Goal: Task Accomplishment & Management: Complete application form

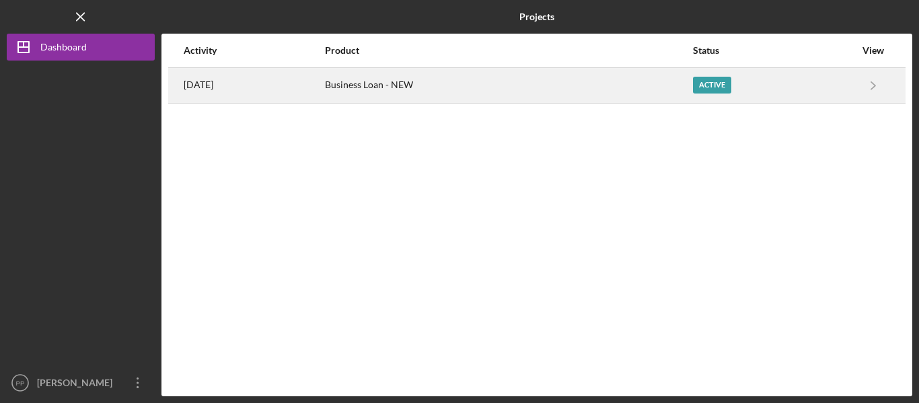
click at [729, 81] on div "Active" at bounding box center [712, 85] width 38 height 17
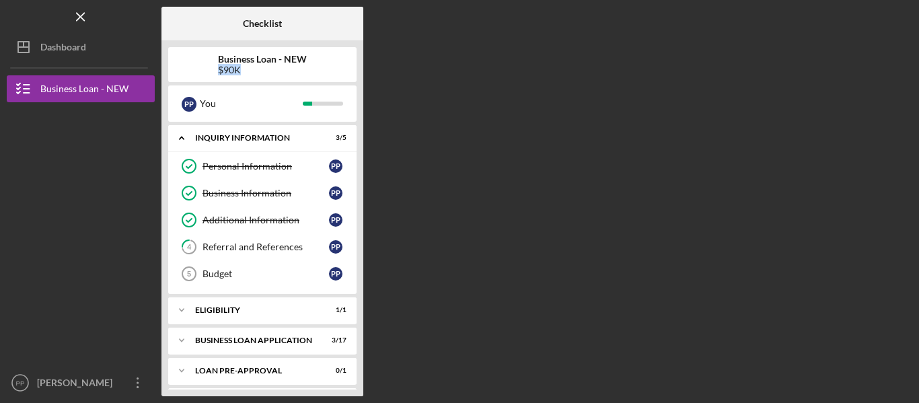
drag, startPoint x: 918, startPoint y: 45, endPoint x: 697, endPoint y: 65, distance: 222.2
click at [697, 65] on div "Icon/Menu Checklist Checklist Business Loan - NEW $90K P P You Icon/Expander IN…" at bounding box center [459, 201] width 919 height 403
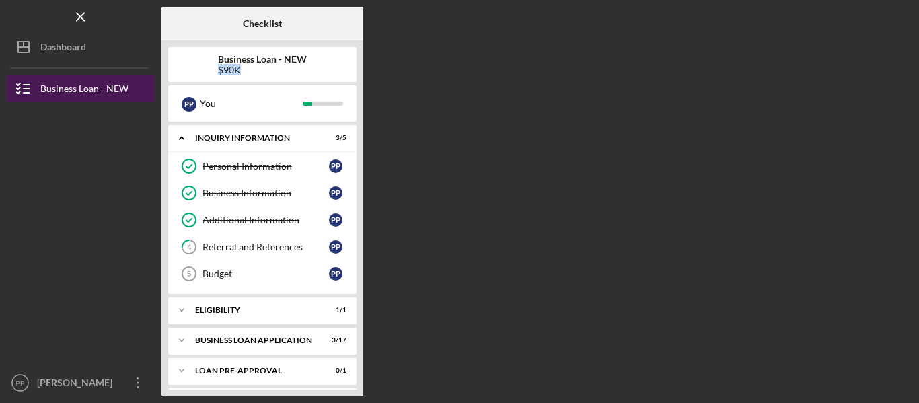
click at [104, 85] on div "Business Loan - NEW" at bounding box center [84, 90] width 88 height 30
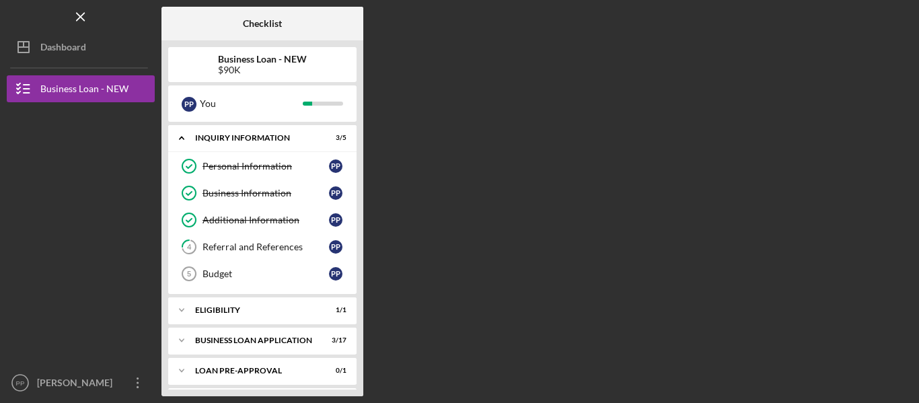
drag, startPoint x: 917, startPoint y: 143, endPoint x: 908, endPoint y: 268, distance: 125.4
click at [908, 268] on div "Icon/Menu Checklist Checklist Business Loan - NEW $90K P P You Icon/Expander IN…" at bounding box center [459, 201] width 919 height 403
click at [232, 335] on div "Icon/Expander BUSINESS LOAN APPLICATION 3 / 17" at bounding box center [262, 340] width 188 height 27
click at [235, 373] on div "Business Canvas" at bounding box center [265, 368] width 126 height 11
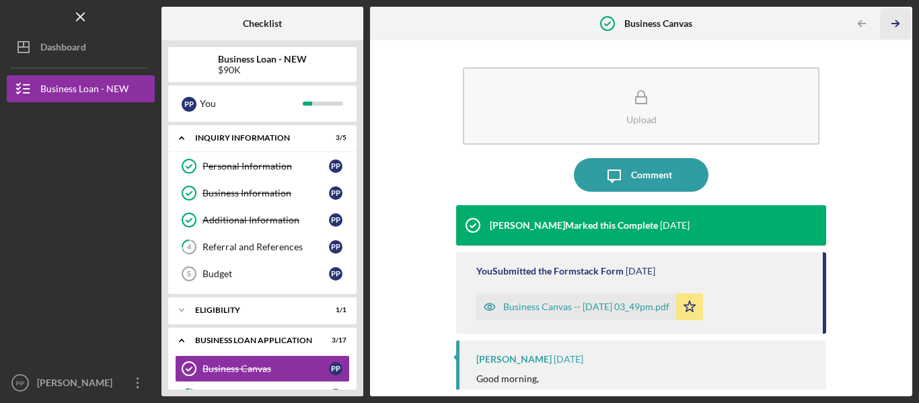
click at [895, 24] on line "button" at bounding box center [895, 24] width 7 height 0
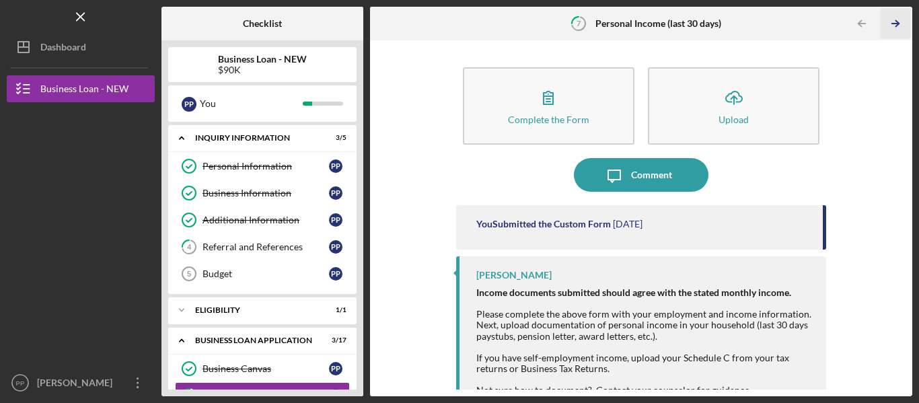
click at [895, 24] on line "button" at bounding box center [895, 24] width 7 height 0
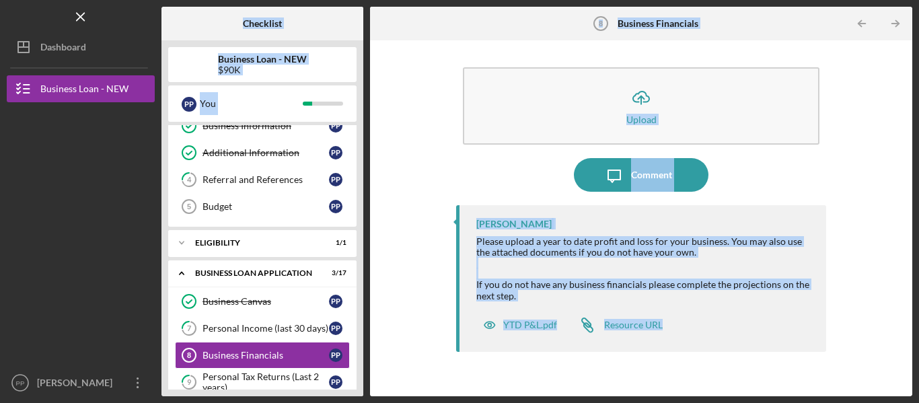
click at [895, 24] on div "Checklist Business Loan - NEW $90K P P You Icon/Expander INQUIRY INFORMATION 3 …" at bounding box center [536, 201] width 751 height 389
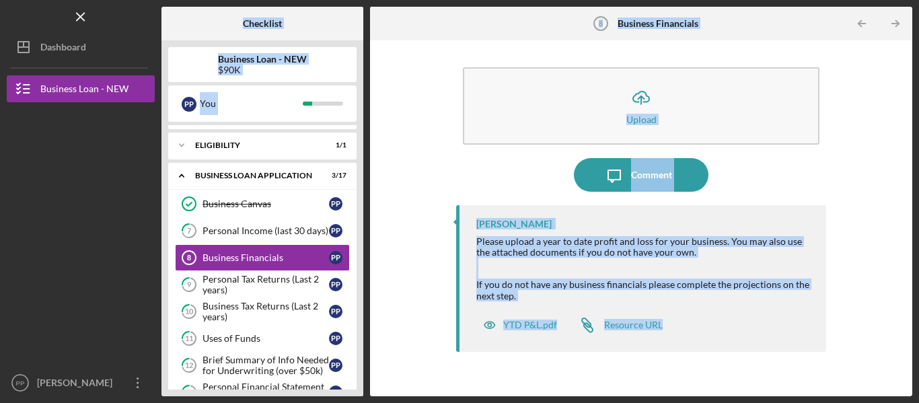
scroll to position [165, 0]
click at [761, 167] on div "Icon/Message Comment" at bounding box center [641, 175] width 370 height 34
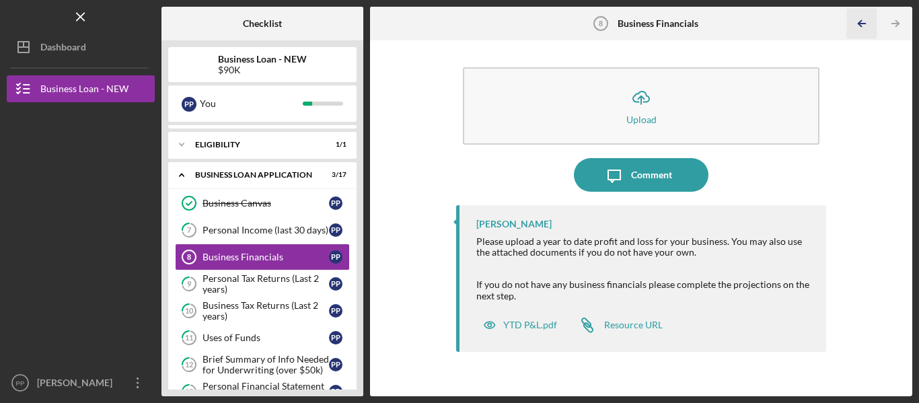
click at [860, 29] on icon "Icon/Table Pagination Arrow" at bounding box center [862, 24] width 30 height 30
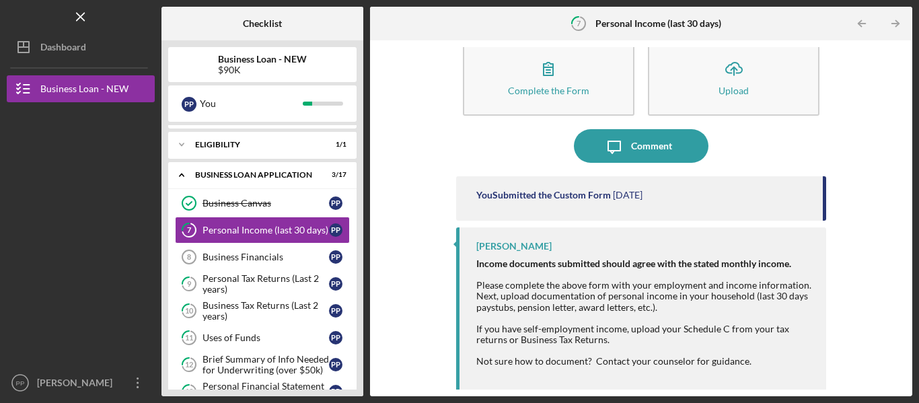
scroll to position [44, 0]
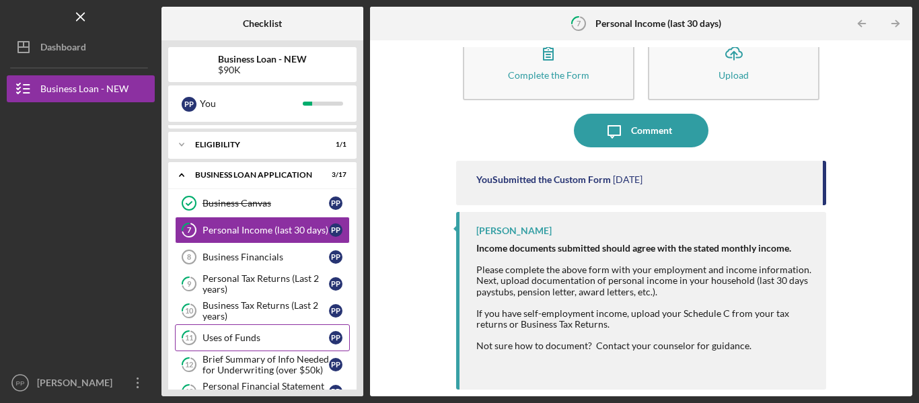
click at [268, 330] on link "11 Uses of Funds P P" at bounding box center [262, 337] width 175 height 27
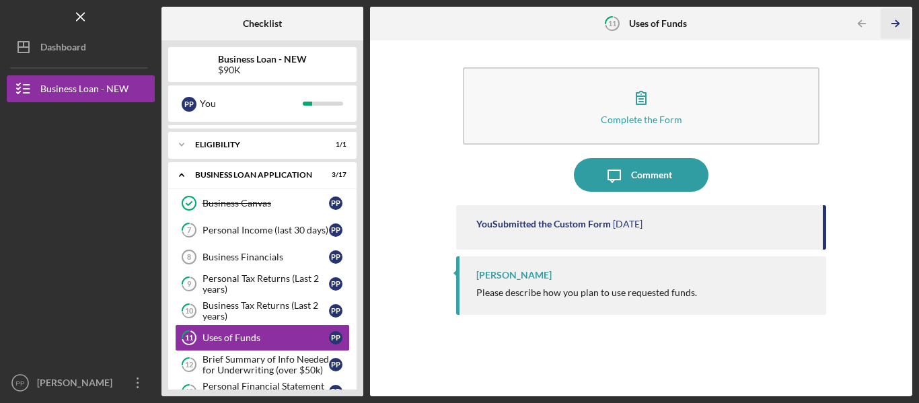
click at [897, 25] on polyline "button" at bounding box center [896, 24] width 3 height 6
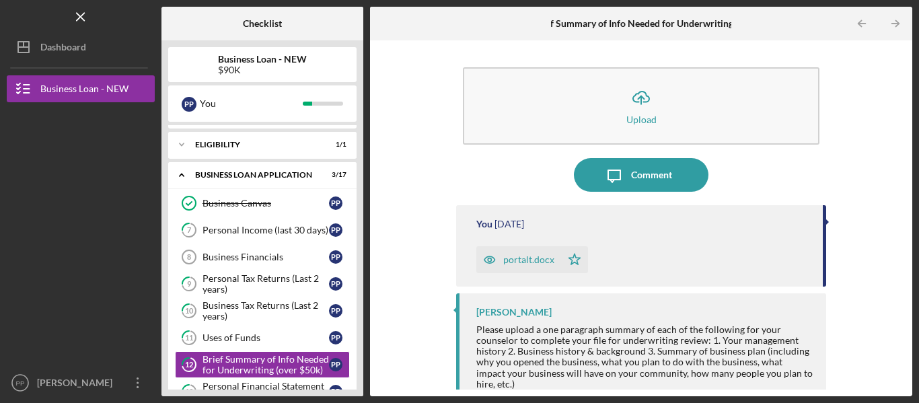
click at [525, 262] on div "portalt.docx" at bounding box center [528, 259] width 51 height 11
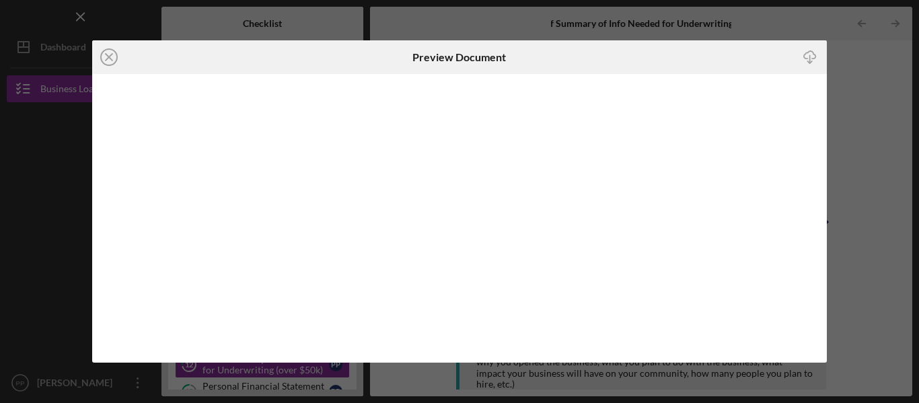
click at [710, 44] on div "Icon/Download" at bounding box center [704, 57] width 245 height 34
click at [112, 60] on line at bounding box center [109, 57] width 7 height 7
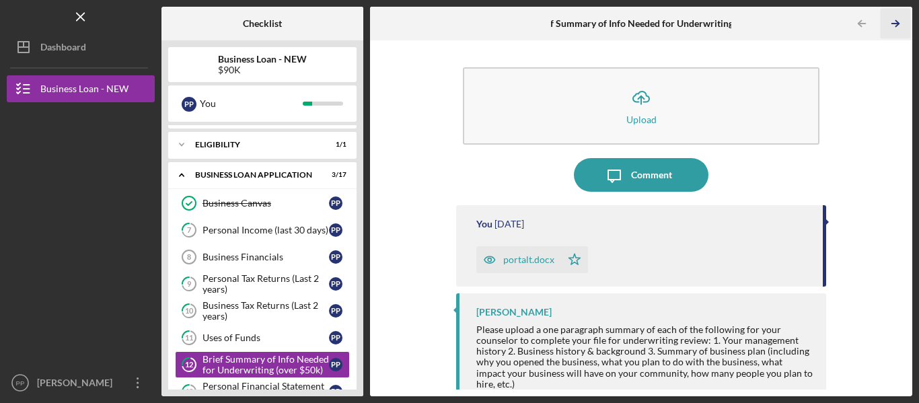
click at [890, 21] on icon "Icon/Table Pagination Arrow" at bounding box center [895, 24] width 30 height 30
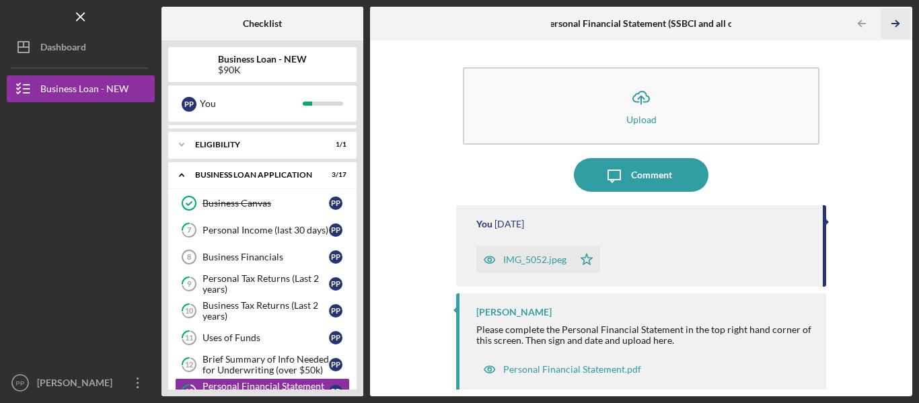
click at [890, 21] on icon "Icon/Table Pagination Arrow" at bounding box center [895, 24] width 30 height 30
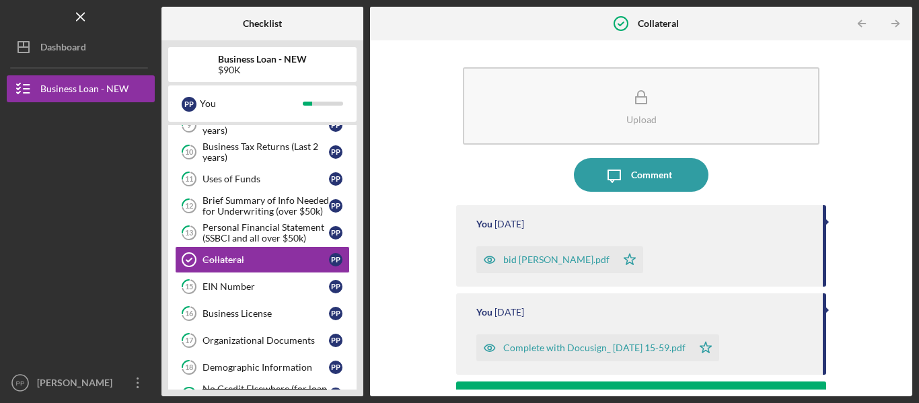
scroll to position [327, 0]
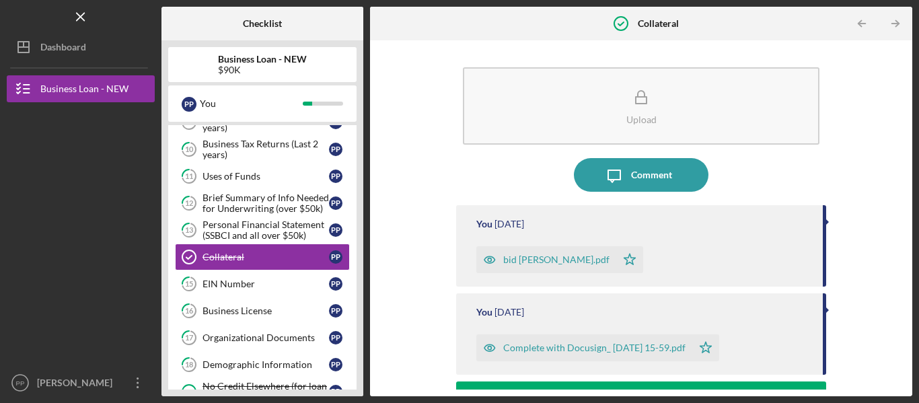
click at [529, 260] on div "bid [PERSON_NAME].pdf" at bounding box center [556, 259] width 106 height 11
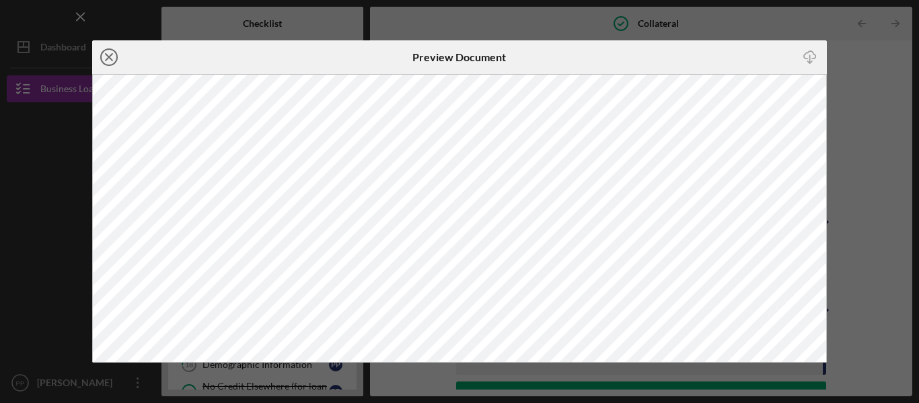
click at [102, 52] on icon "Icon/Close" at bounding box center [109, 57] width 34 height 34
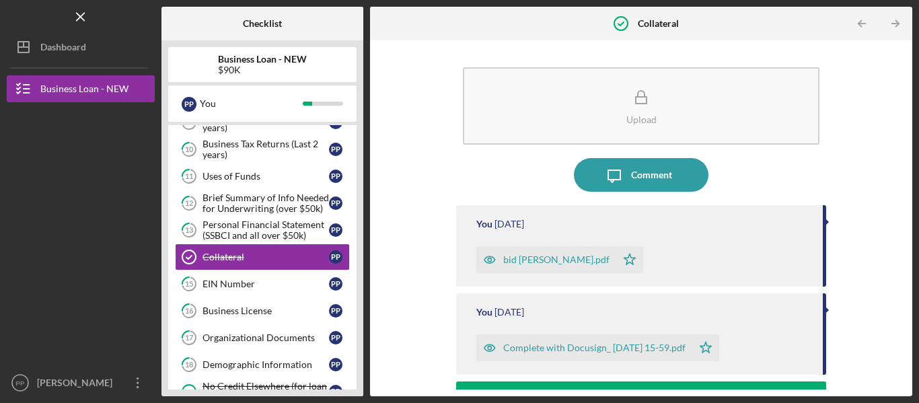
click at [551, 342] on div "Complete with Docusign_ [DATE] 15-59.pdf" at bounding box center [584, 347] width 216 height 27
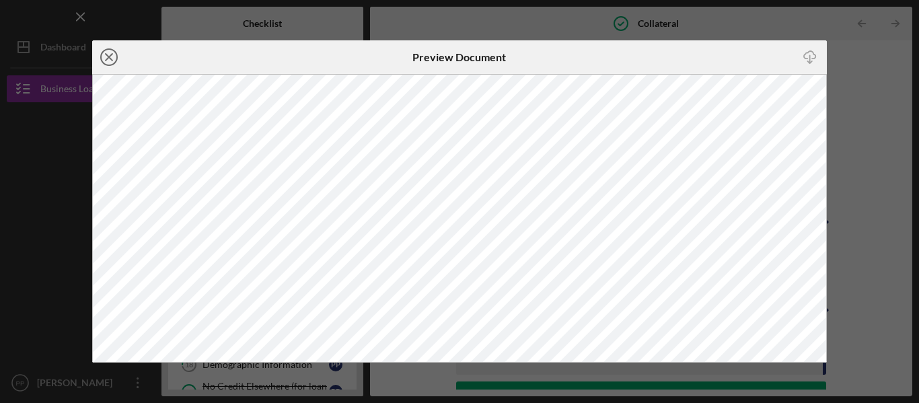
click at [108, 58] on line at bounding box center [109, 57] width 7 height 7
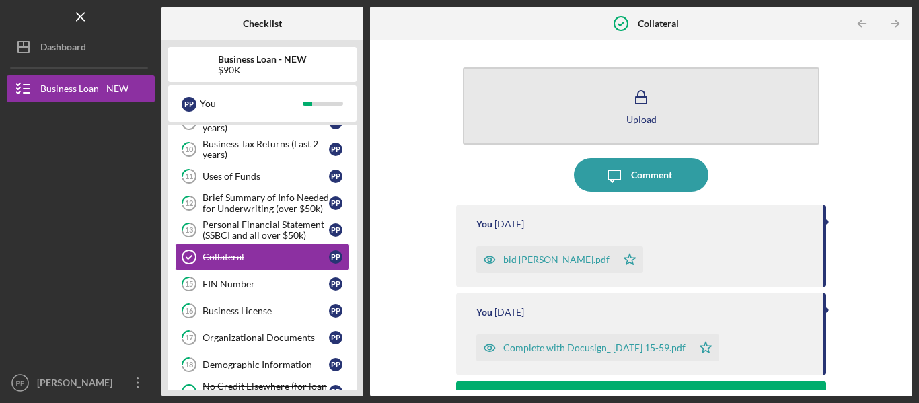
click at [598, 125] on button "Upload" at bounding box center [641, 105] width 356 height 77
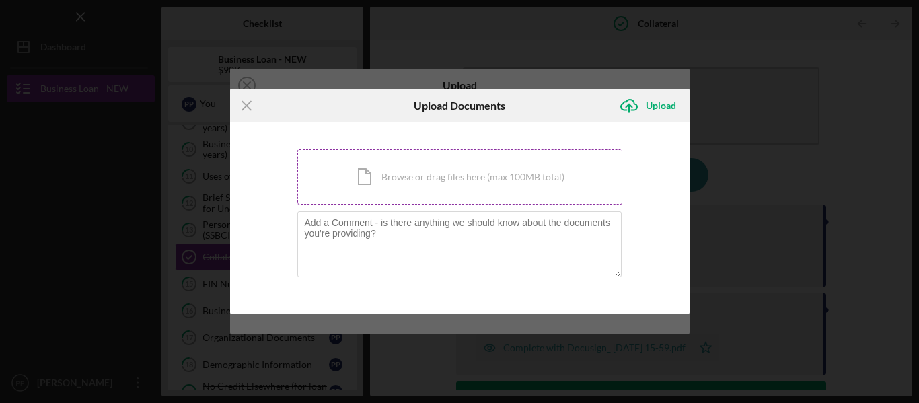
click at [436, 167] on div "Icon/Document Browse or drag files here (max 100MB total) Tap to choose files o…" at bounding box center [459, 176] width 325 height 55
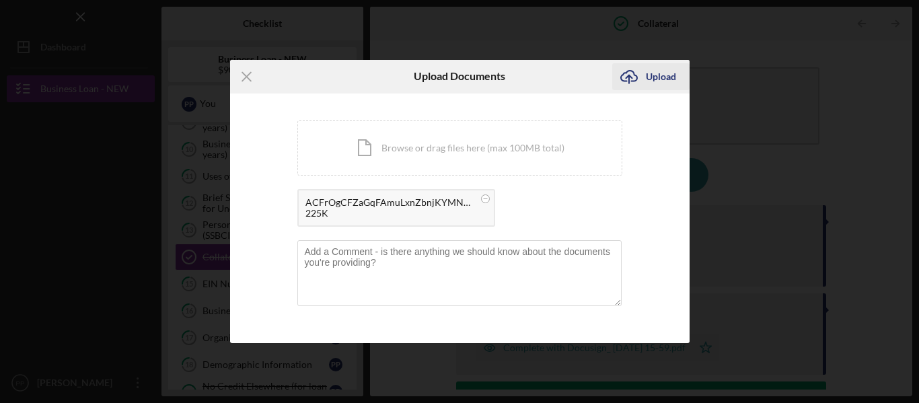
click at [651, 73] on div "Upload" at bounding box center [661, 76] width 30 height 27
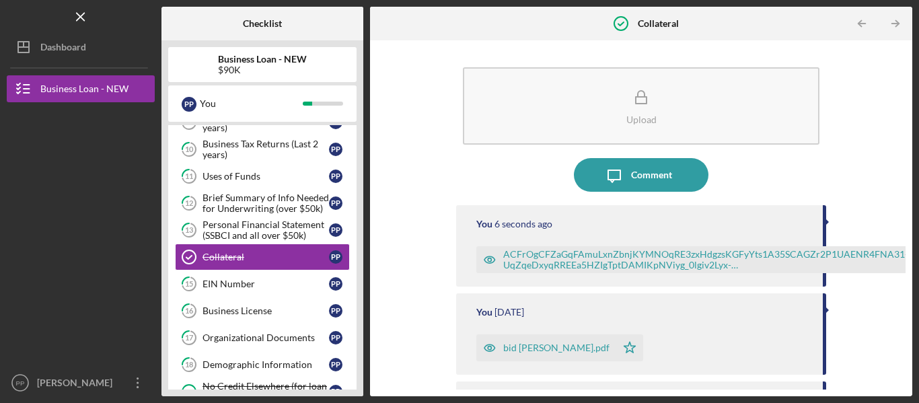
click at [566, 258] on div "ACFrOgCFZaGqFAmuLxnZbnjKYMNOqRE3zxHdgzsKGFyYts1A35SCAGZr2P1UAENR4FNA31-UqZqeDxy…" at bounding box center [705, 260] width 405 height 22
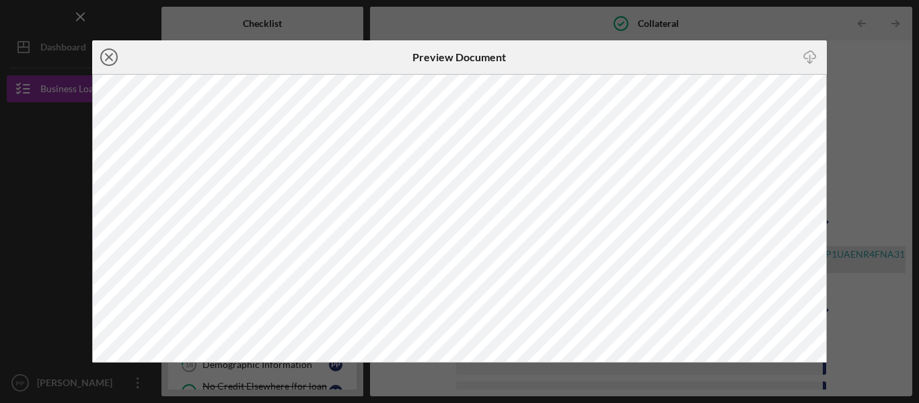
click at [97, 54] on icon "Icon/Close" at bounding box center [109, 57] width 34 height 34
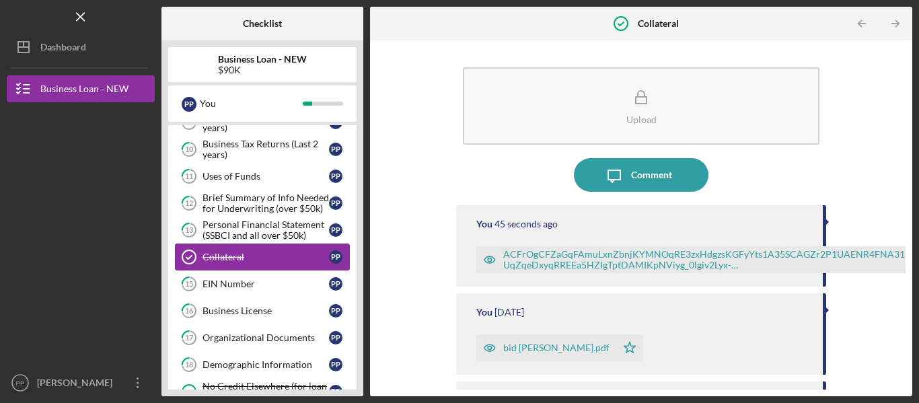
click at [300, 254] on div "Collateral" at bounding box center [265, 257] width 126 height 11
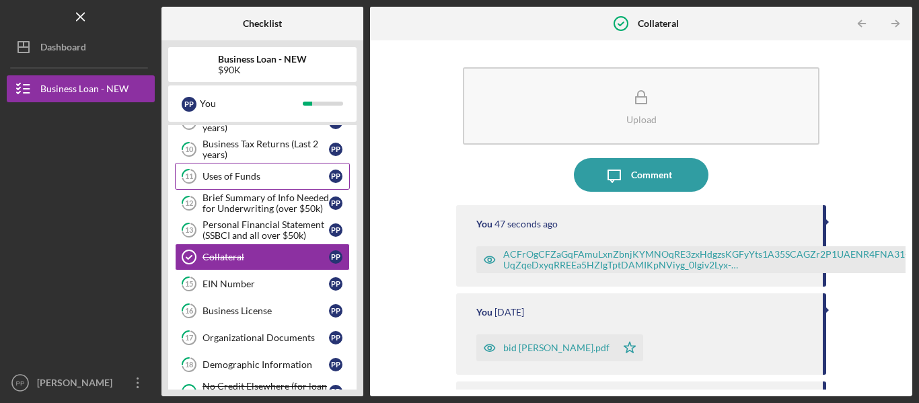
click at [243, 177] on div "Uses of Funds" at bounding box center [265, 176] width 126 height 11
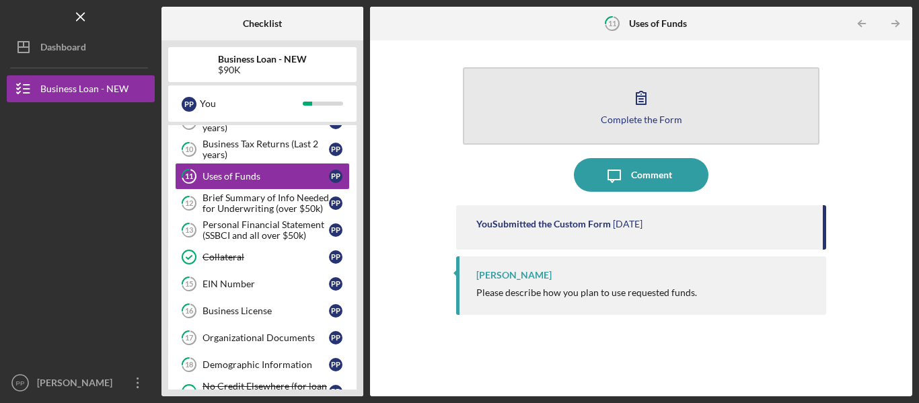
click at [629, 96] on icon "button" at bounding box center [641, 98] width 34 height 34
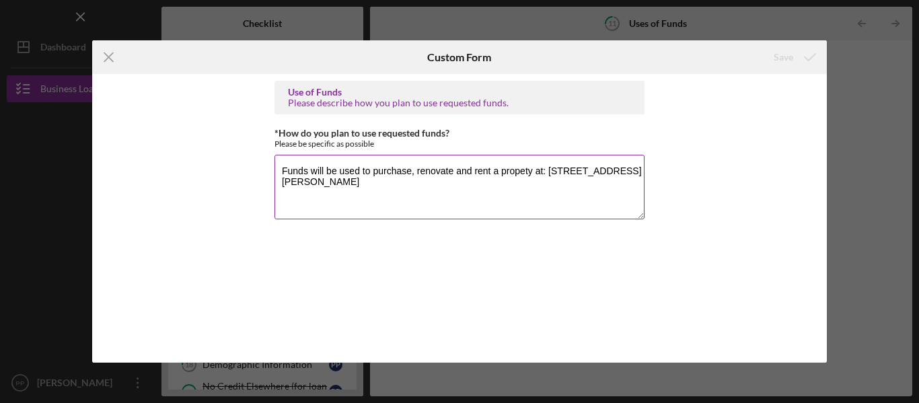
drag, startPoint x: 547, startPoint y: 169, endPoint x: 610, endPoint y: 172, distance: 62.6
click at [610, 172] on textarea "Funds will be used to purchase, renovate and rent a propety at: [STREET_ADDRESS…" at bounding box center [459, 187] width 370 height 65
click at [313, 181] on textarea "Funds will be used to purchase, renovate and rent a propety at: [STREET_ADDRESS]" at bounding box center [459, 187] width 370 height 65
type textarea "Funds will be used to purchase, renovate and rent a propety at: [STREET_ADDRESS]"
click at [790, 61] on div "Save" at bounding box center [783, 57] width 20 height 27
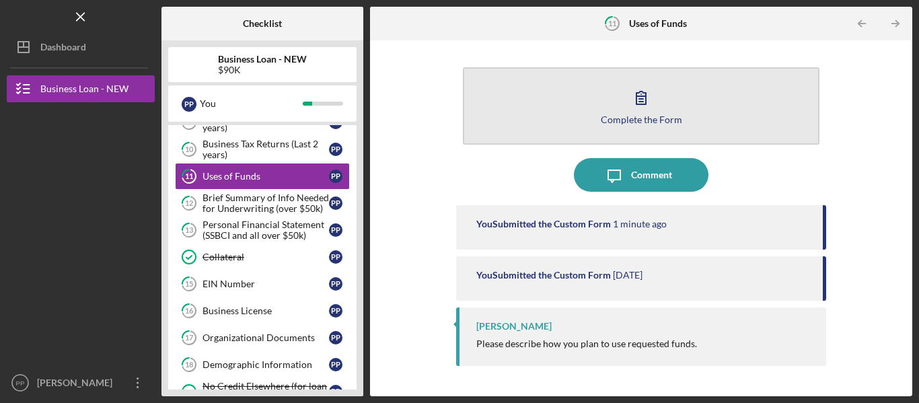
click at [651, 101] on icon "button" at bounding box center [641, 98] width 34 height 34
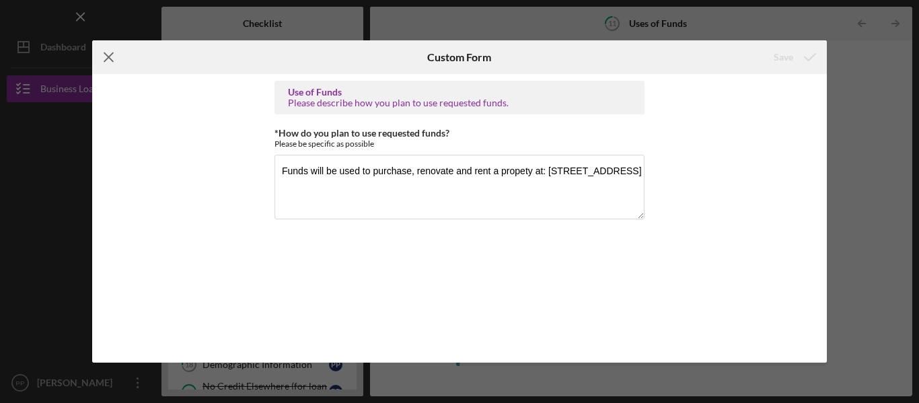
click at [104, 56] on icon "Icon/Menu Close" at bounding box center [109, 57] width 34 height 34
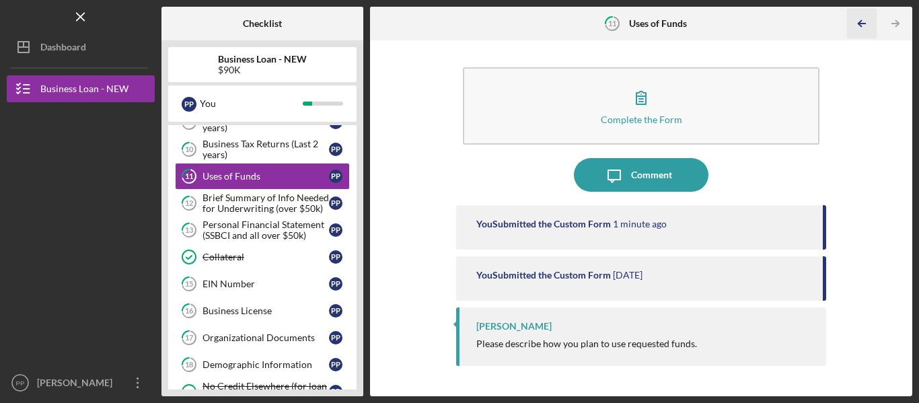
click at [853, 22] on icon "Icon/Table Pagination Arrow" at bounding box center [862, 24] width 30 height 30
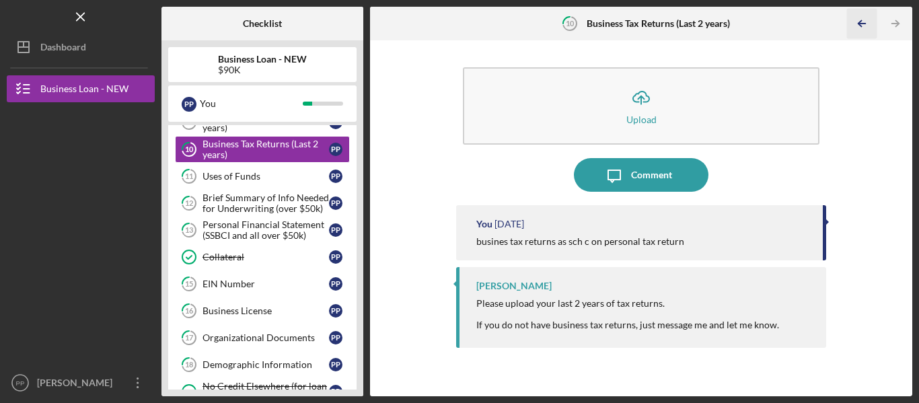
click at [853, 22] on icon "Icon/Table Pagination Arrow" at bounding box center [862, 24] width 30 height 30
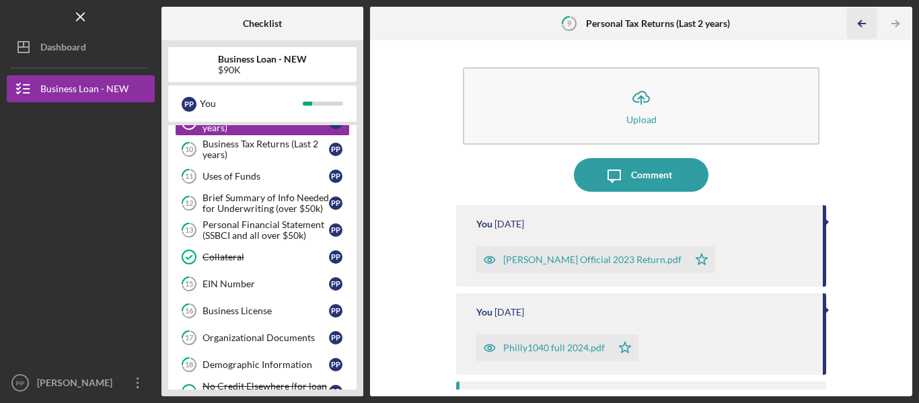
click at [853, 22] on icon "Icon/Table Pagination Arrow" at bounding box center [862, 24] width 30 height 30
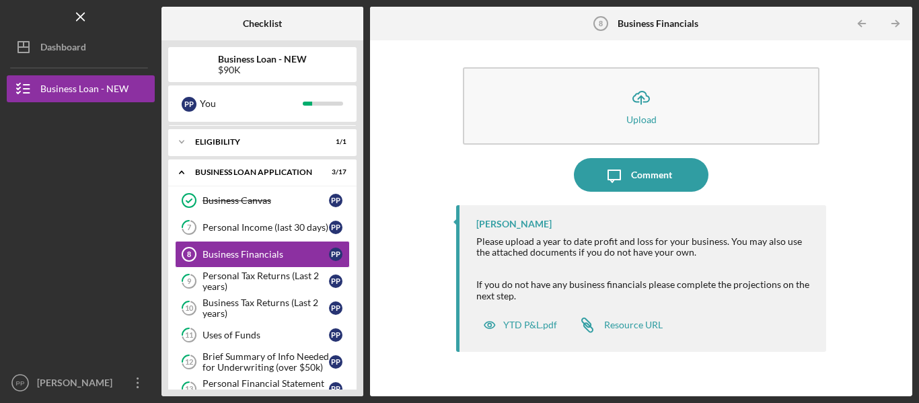
click at [853, 22] on icon "Icon/Table Pagination Arrow" at bounding box center [862, 24] width 30 height 30
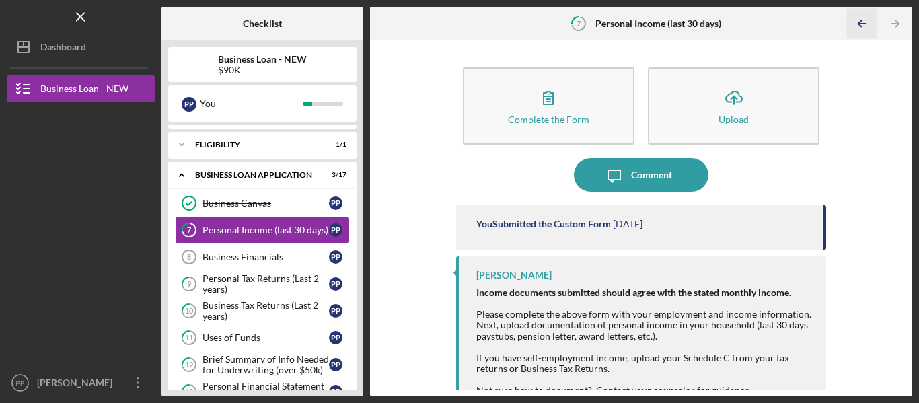
click at [853, 22] on icon "Icon/Table Pagination Arrow" at bounding box center [862, 24] width 30 height 30
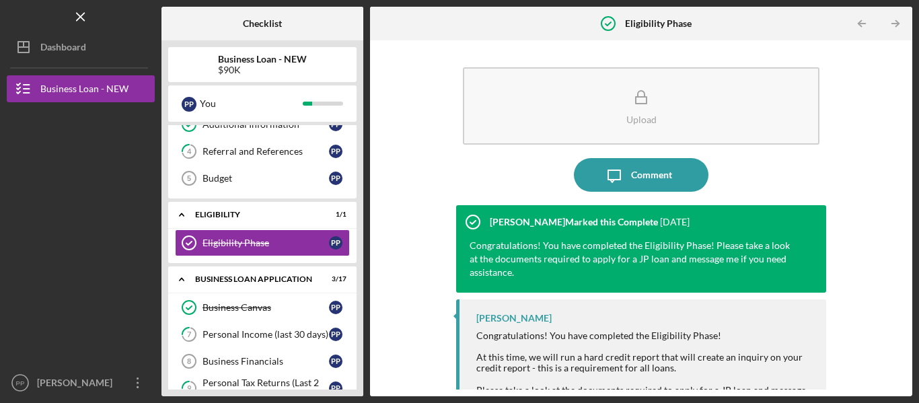
scroll to position [81, 0]
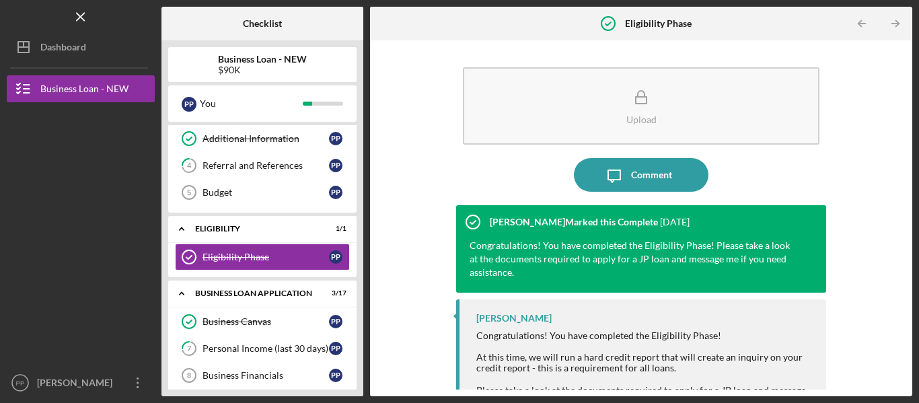
click at [853, 22] on icon "Icon/Table Pagination Arrow" at bounding box center [862, 24] width 30 height 30
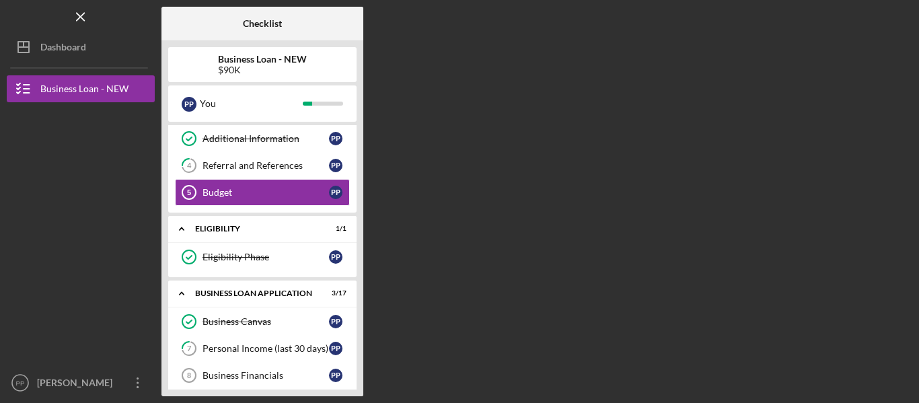
click at [853, 22] on div "Checklist Business Loan - NEW $90K P P You Icon/Expander INQUIRY INFORMATION 3 …" at bounding box center [536, 201] width 751 height 389
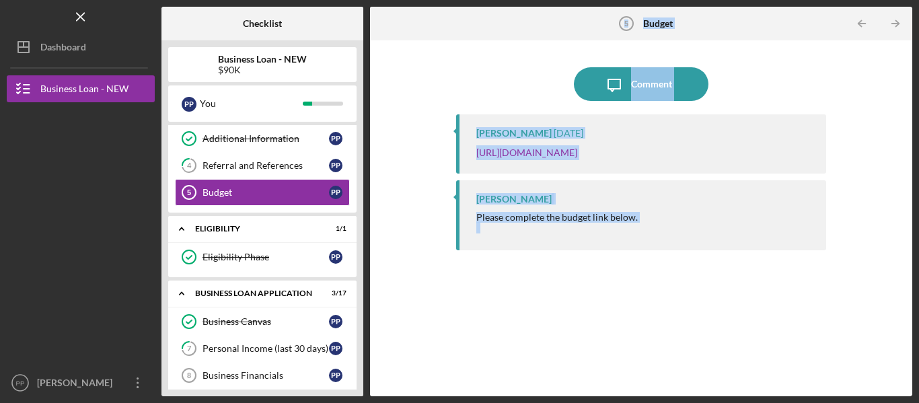
click at [853, 22] on icon "Icon/Table Pagination Arrow" at bounding box center [862, 24] width 30 height 30
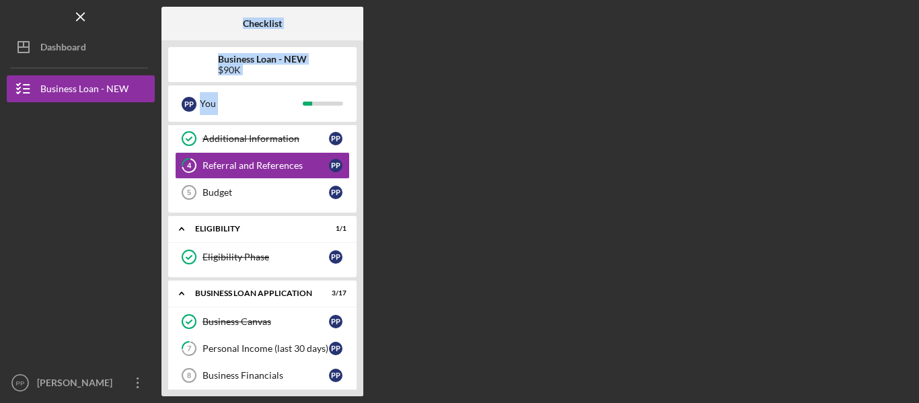
click at [853, 22] on div "Checklist Business Loan - NEW $90K P P You Icon/Expander INQUIRY INFORMATION 3 …" at bounding box center [536, 201] width 751 height 389
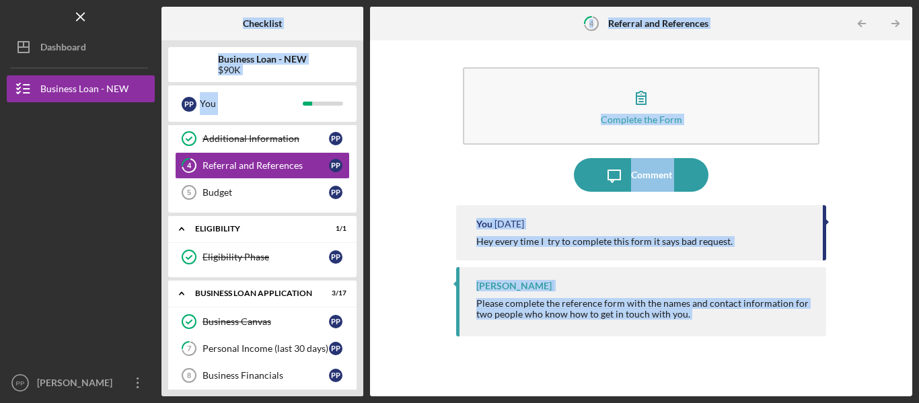
click at [853, 22] on icon "Icon/Table Pagination Arrow" at bounding box center [862, 24] width 30 height 30
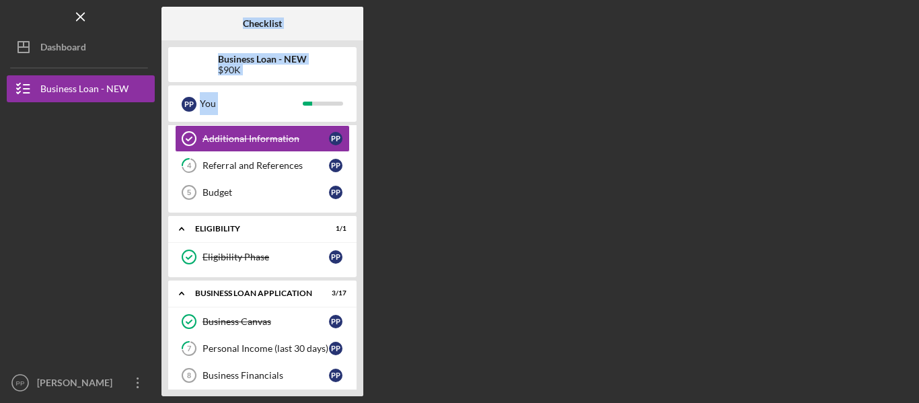
click at [853, 22] on div "Checklist Business Loan - NEW $90K P P You Icon/Expander INQUIRY INFORMATION 3 …" at bounding box center [536, 201] width 751 height 389
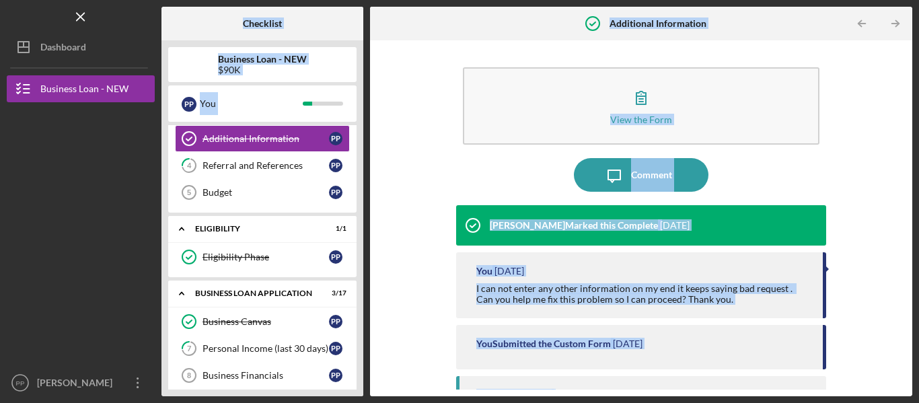
click at [853, 22] on icon "Icon/Table Pagination Arrow" at bounding box center [862, 24] width 30 height 30
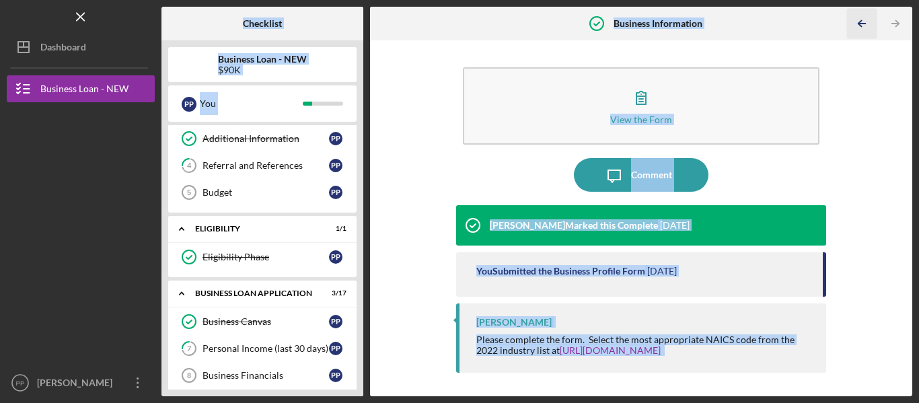
click at [853, 22] on icon "Icon/Table Pagination Arrow" at bounding box center [862, 24] width 30 height 30
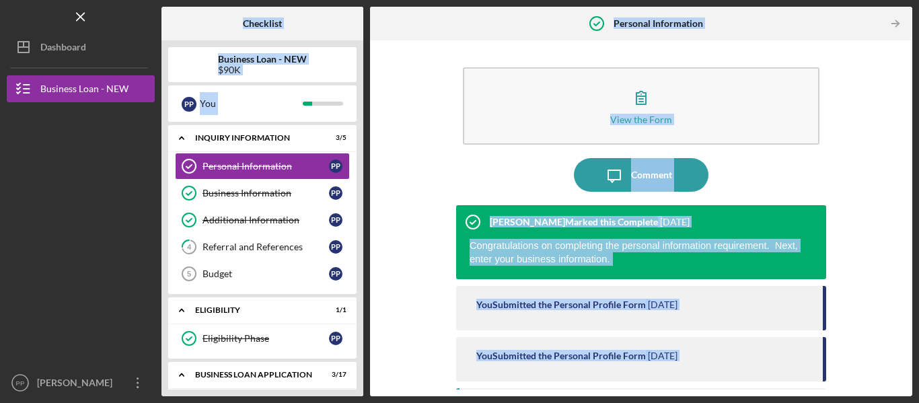
click at [853, 22] on div at bounding box center [864, 23] width 27 height 27
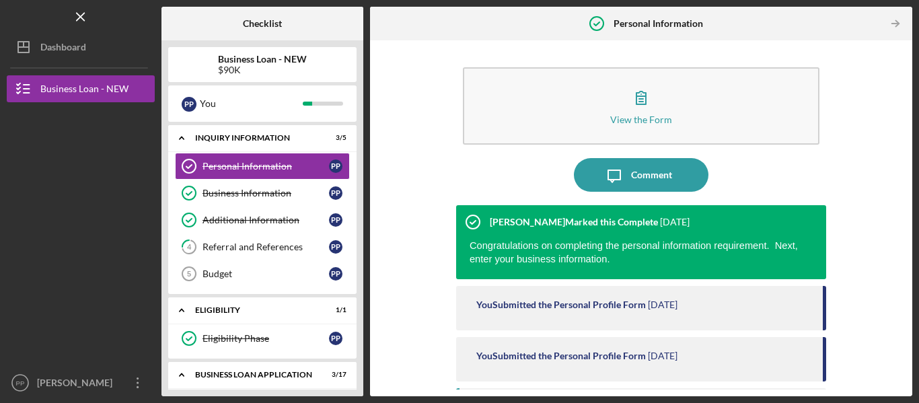
click at [853, 22] on div at bounding box center [864, 23] width 27 height 27
click at [282, 191] on div "Business Information" at bounding box center [265, 193] width 126 height 11
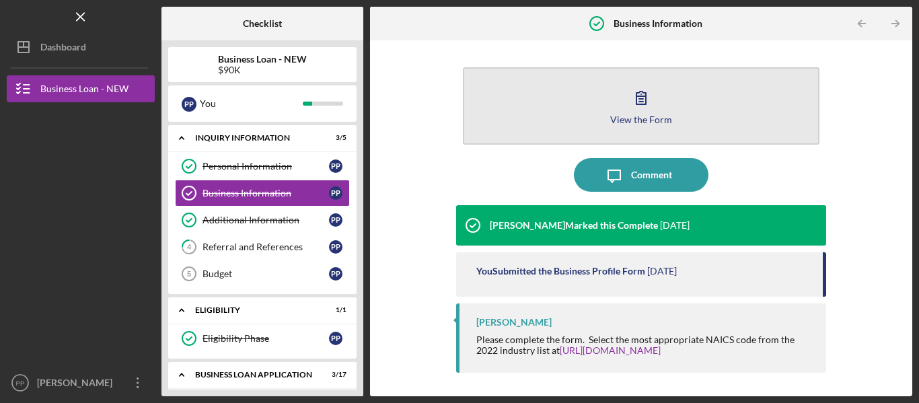
click at [615, 98] on button "View the Form Form" at bounding box center [641, 105] width 356 height 77
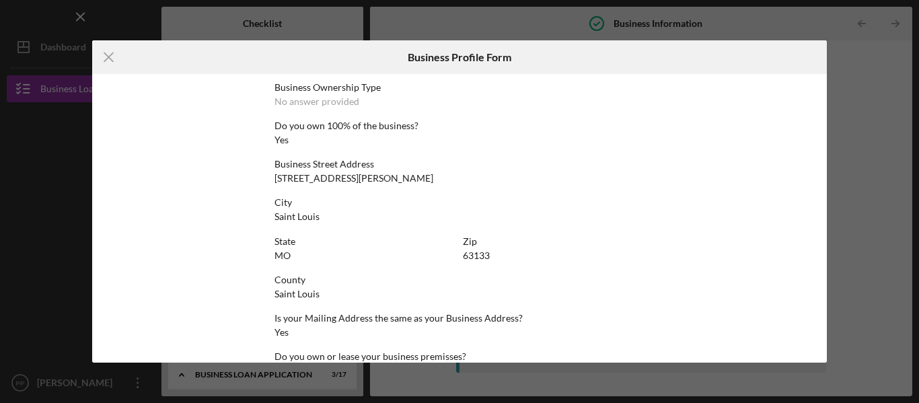
scroll to position [640, 0]
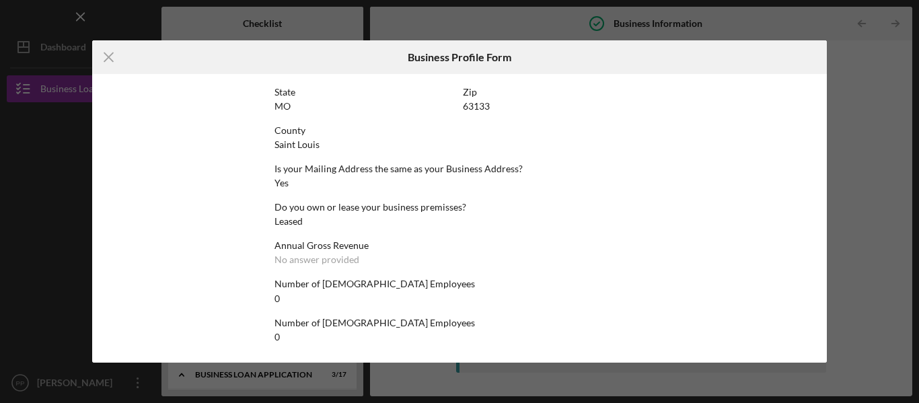
click at [918, 282] on div "Icon/Menu Close Business Profile Form This form is no longer editable because t…" at bounding box center [459, 201] width 919 height 403
click at [888, 284] on div "Icon/Menu Close Business Profile Form This form is no longer editable because t…" at bounding box center [459, 201] width 919 height 403
click at [104, 53] on line at bounding box center [108, 57] width 9 height 9
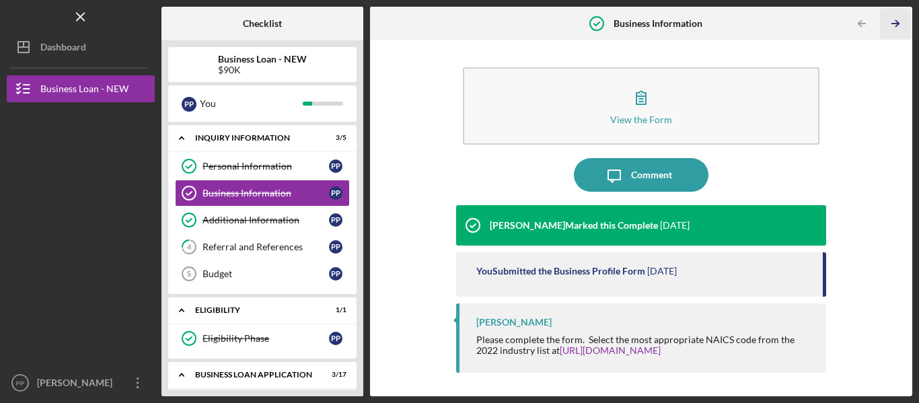
click at [886, 25] on icon "Icon/Table Pagination Arrow" at bounding box center [895, 24] width 30 height 30
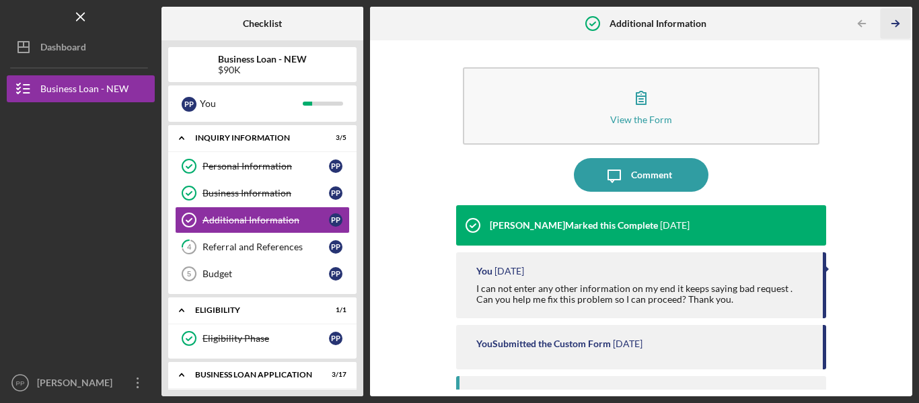
click at [886, 25] on icon "Icon/Table Pagination Arrow" at bounding box center [895, 24] width 30 height 30
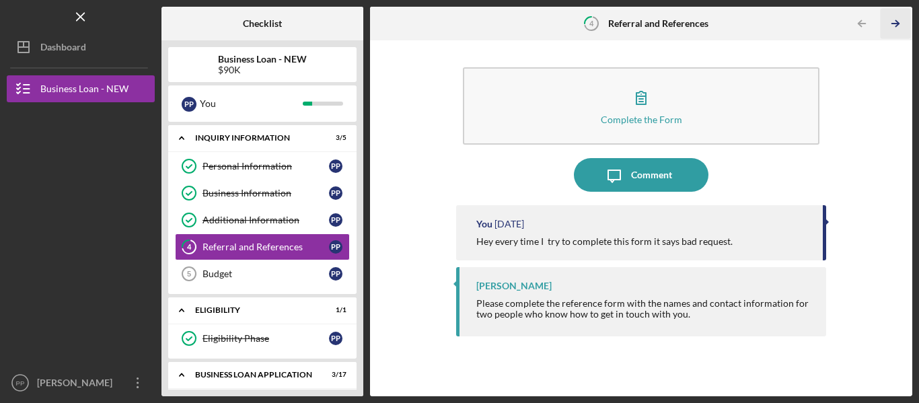
click at [886, 25] on icon "Icon/Table Pagination Arrow" at bounding box center [895, 24] width 30 height 30
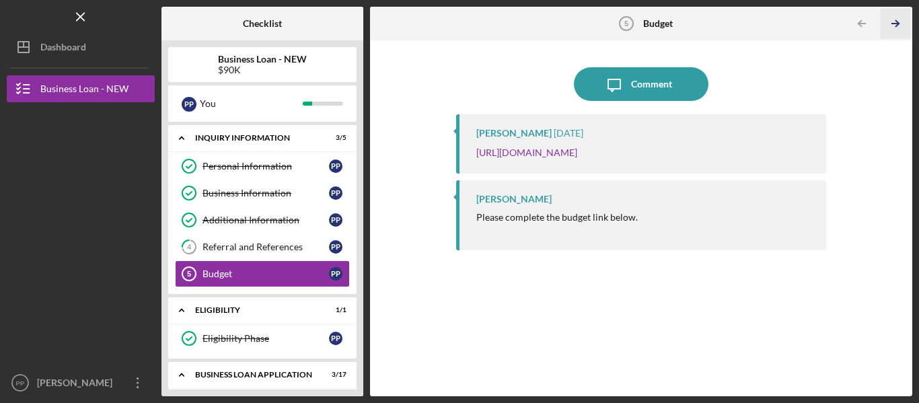
click at [886, 25] on icon "Icon/Table Pagination Arrow" at bounding box center [895, 24] width 30 height 30
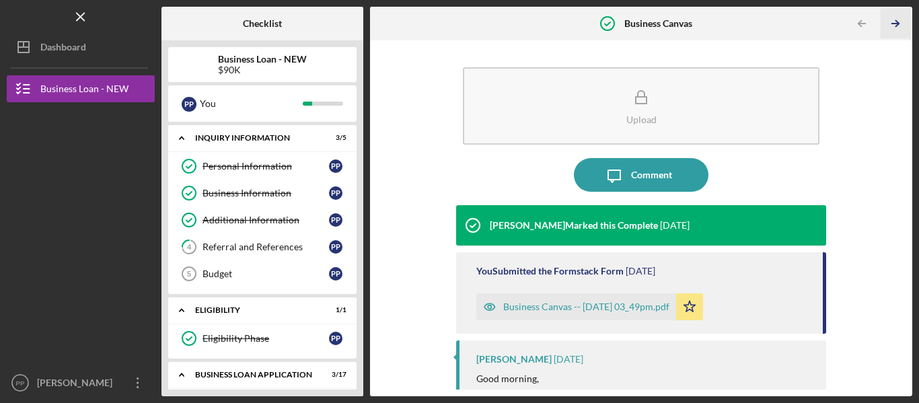
click at [886, 25] on icon "Icon/Table Pagination Arrow" at bounding box center [895, 24] width 30 height 30
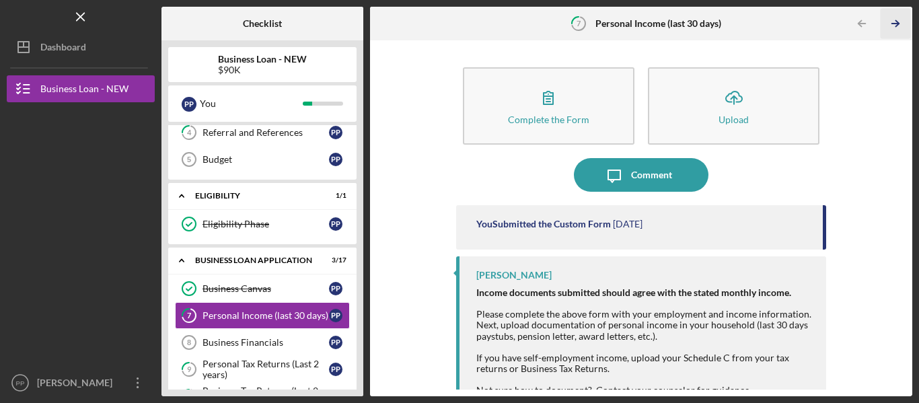
click at [886, 25] on icon "Icon/Table Pagination Arrow" at bounding box center [895, 24] width 30 height 30
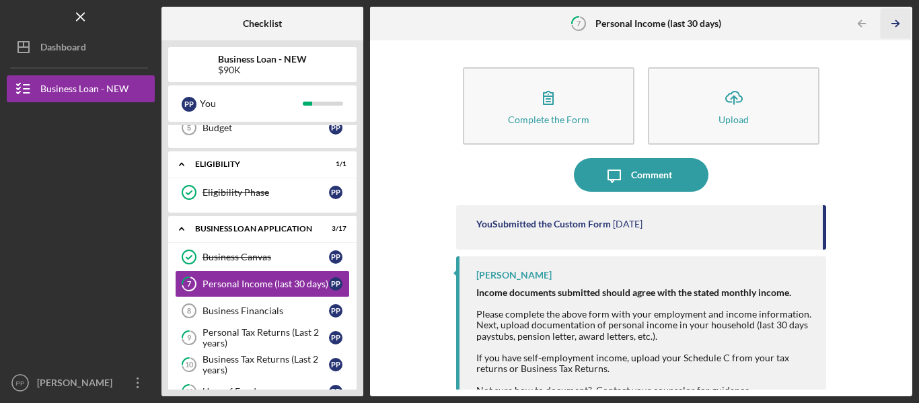
click at [886, 25] on icon "Icon/Table Pagination Arrow" at bounding box center [895, 24] width 30 height 30
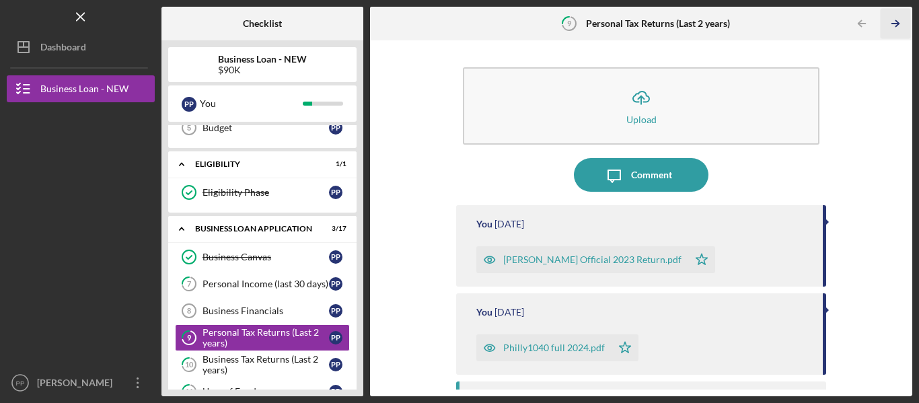
click at [886, 25] on icon "Icon/Table Pagination Arrow" at bounding box center [895, 24] width 30 height 30
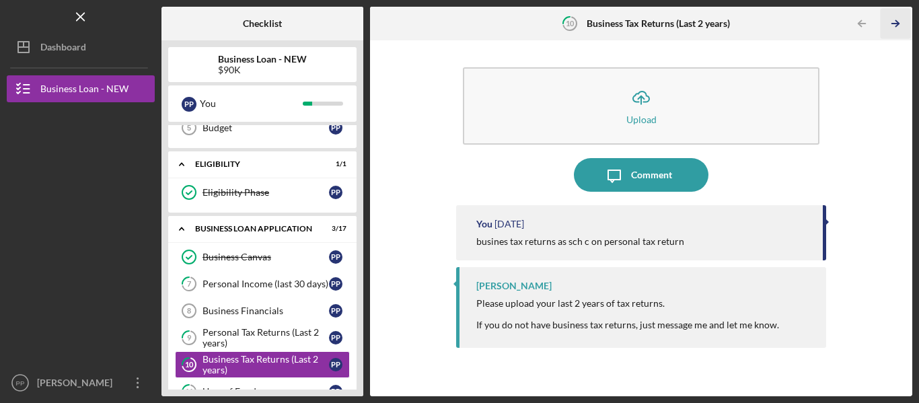
click at [886, 25] on icon "Icon/Table Pagination Arrow" at bounding box center [895, 24] width 30 height 30
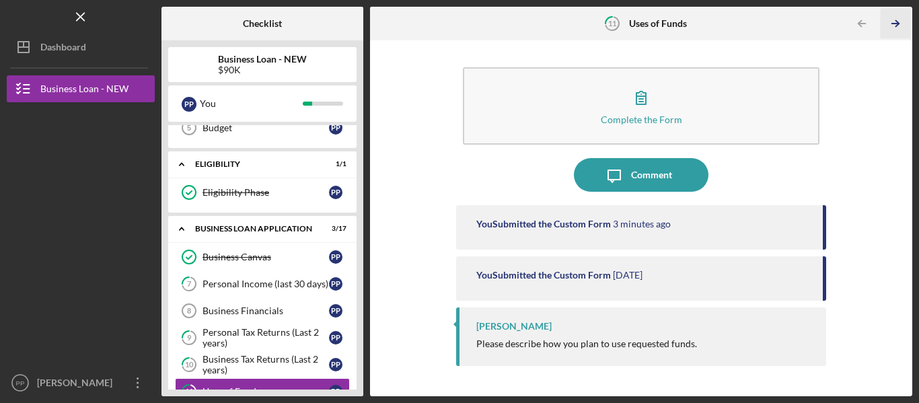
click at [886, 25] on icon "Icon/Table Pagination Arrow" at bounding box center [895, 24] width 30 height 30
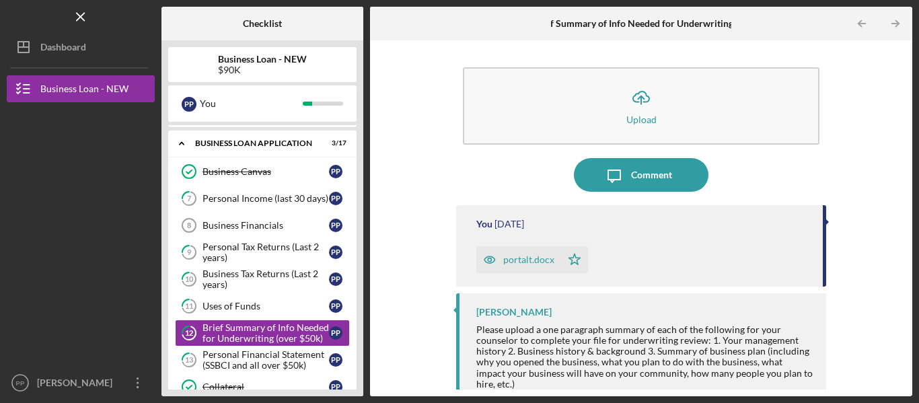
scroll to position [307, 0]
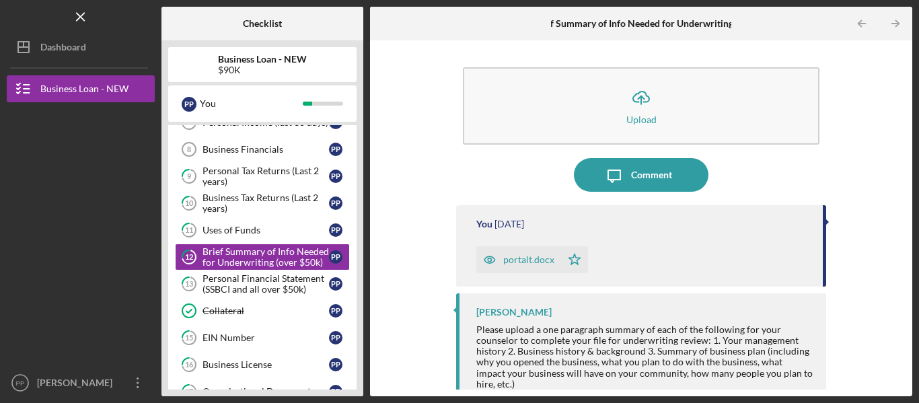
click at [886, 25] on icon "Icon/Table Pagination Arrow" at bounding box center [895, 24] width 30 height 30
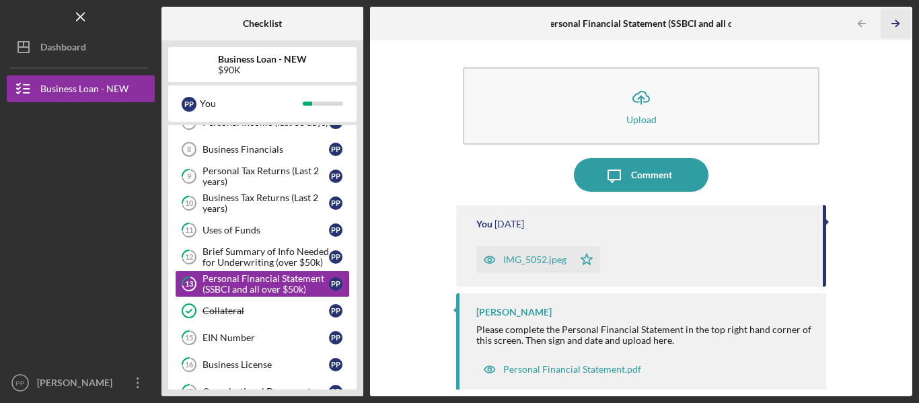
click at [886, 25] on icon "Icon/Table Pagination Arrow" at bounding box center [895, 24] width 30 height 30
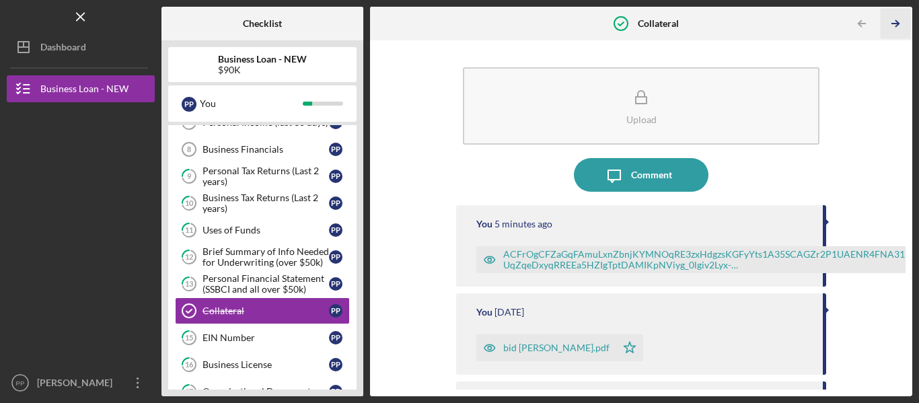
click at [886, 25] on icon "Icon/Table Pagination Arrow" at bounding box center [895, 24] width 30 height 30
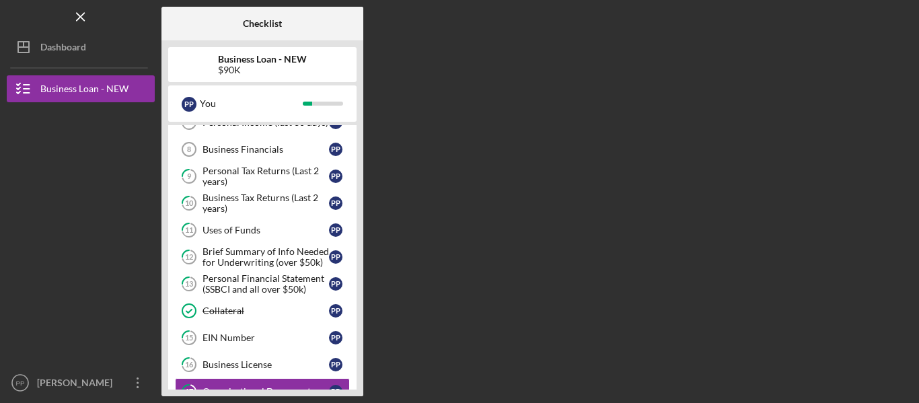
click at [886, 25] on div "Checklist Business Loan - NEW $90K P P You Icon/Expander INQUIRY INFORMATION 3 …" at bounding box center [536, 201] width 751 height 389
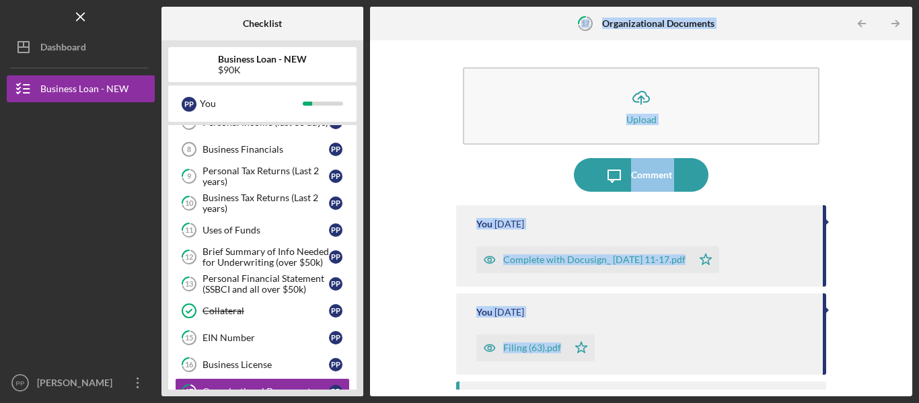
click at [886, 25] on icon "Icon/Table Pagination Arrow" at bounding box center [895, 24] width 30 height 30
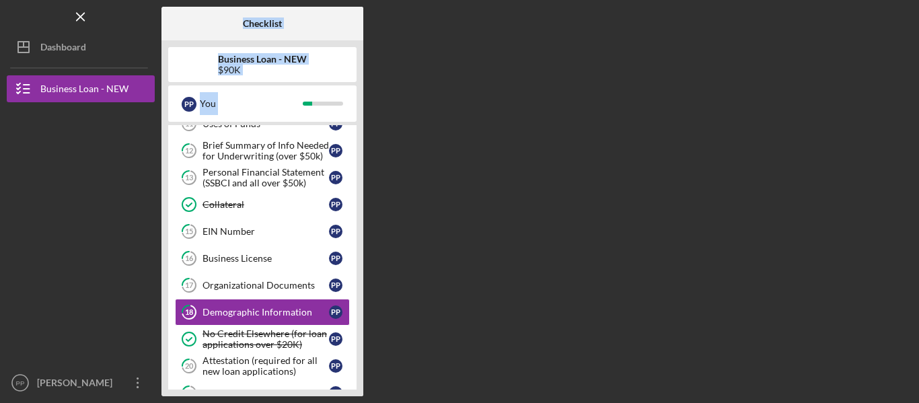
click at [886, 25] on div "Checklist Business Loan - NEW $90K P P You Icon/Expander INQUIRY INFORMATION 3 …" at bounding box center [536, 201] width 751 height 389
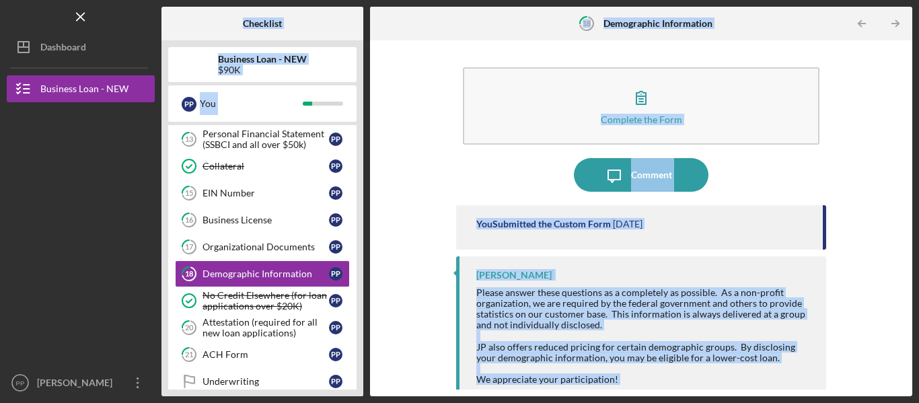
scroll to position [469, 0]
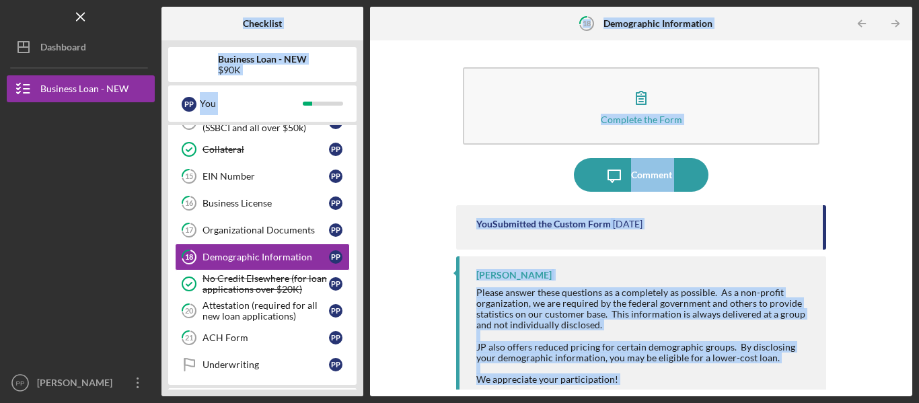
click at [886, 25] on icon "Icon/Table Pagination Arrow" at bounding box center [895, 24] width 30 height 30
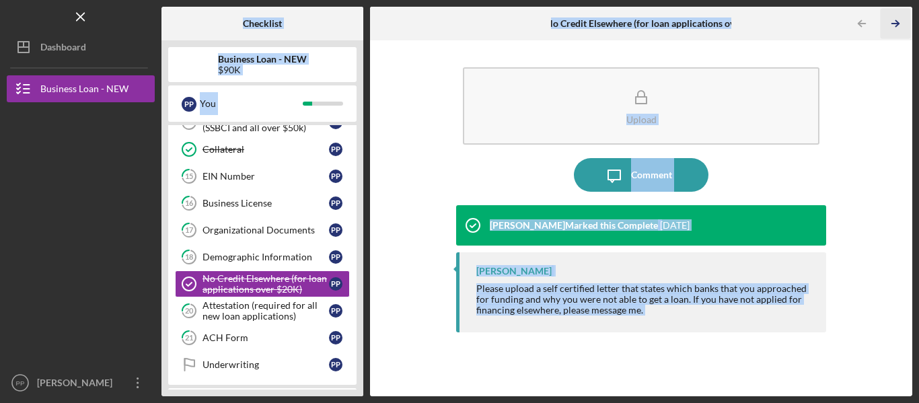
click at [886, 25] on icon "Icon/Table Pagination Arrow" at bounding box center [895, 24] width 30 height 30
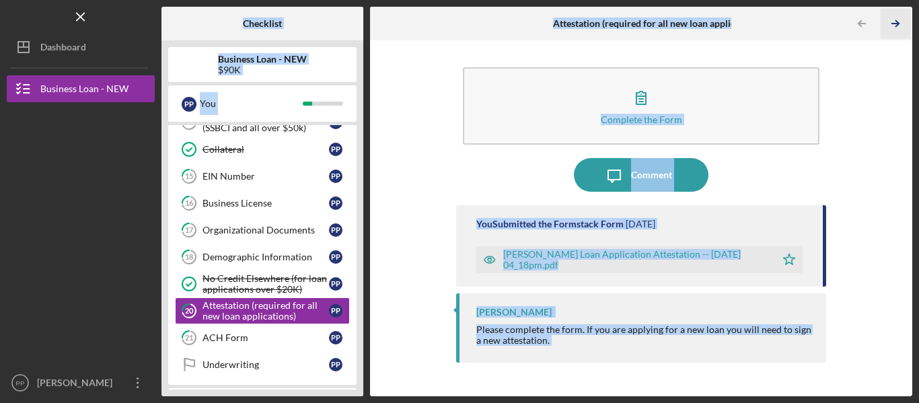
click at [886, 25] on icon "Icon/Table Pagination Arrow" at bounding box center [895, 24] width 30 height 30
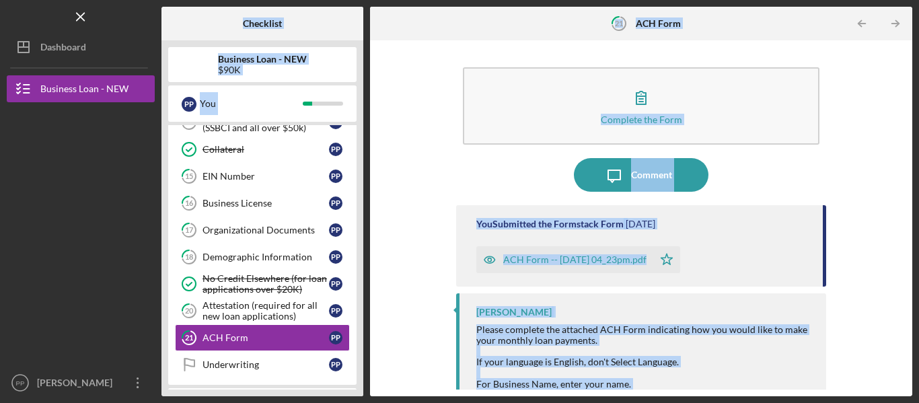
click at [886, 25] on icon "Icon/Table Pagination Arrow" at bounding box center [895, 24] width 30 height 30
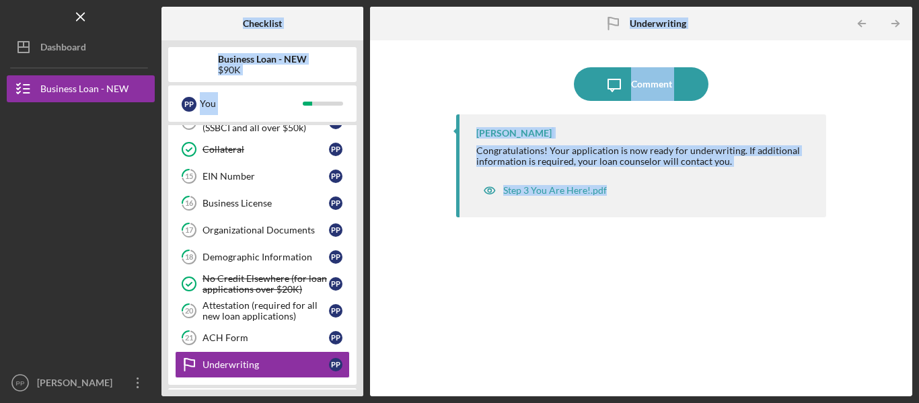
click at [886, 25] on icon "Icon/Table Pagination Arrow" at bounding box center [895, 24] width 30 height 30
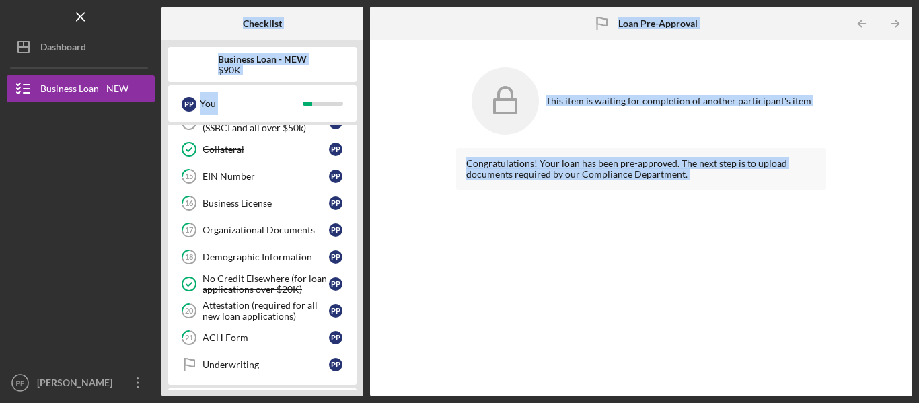
scroll to position [596, 0]
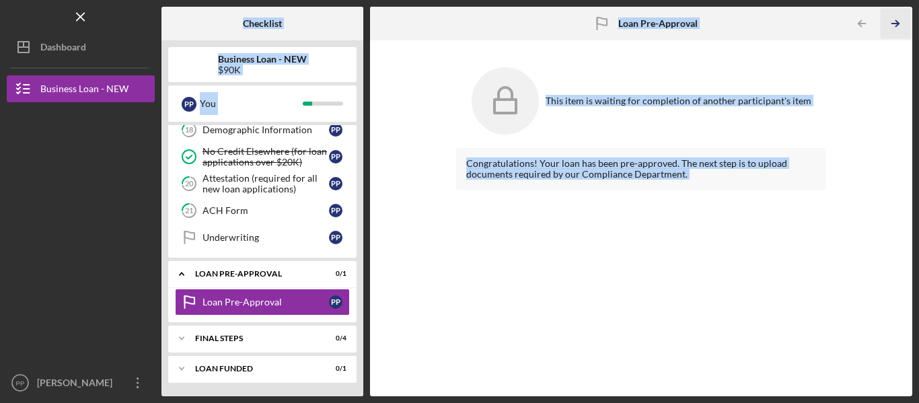
click at [886, 25] on icon "Icon/Table Pagination Arrow" at bounding box center [895, 24] width 30 height 30
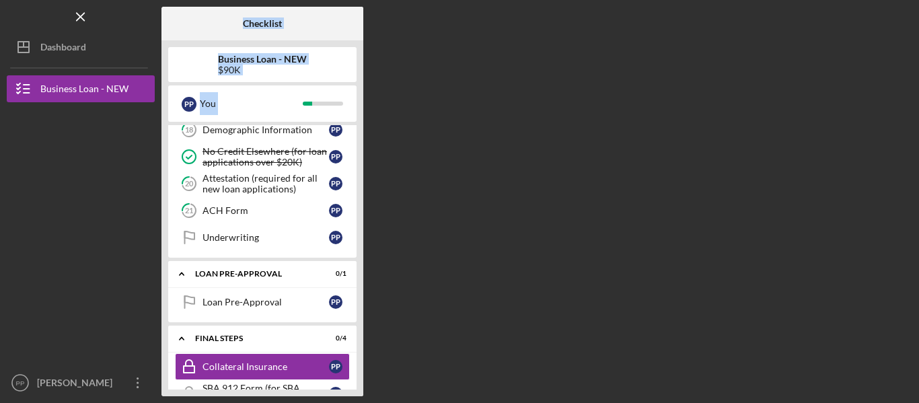
scroll to position [706, 0]
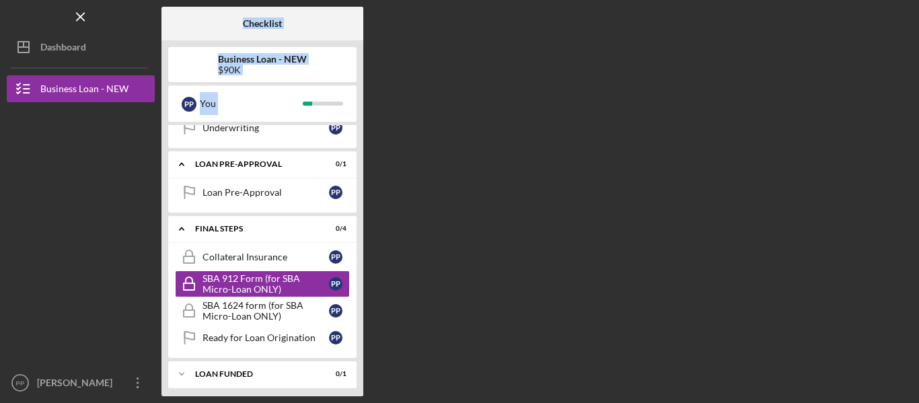
click at [886, 25] on div "Checklist Business Loan - NEW $90K P P You Icon/Expander INQUIRY INFORMATION 3 …" at bounding box center [536, 201] width 751 height 389
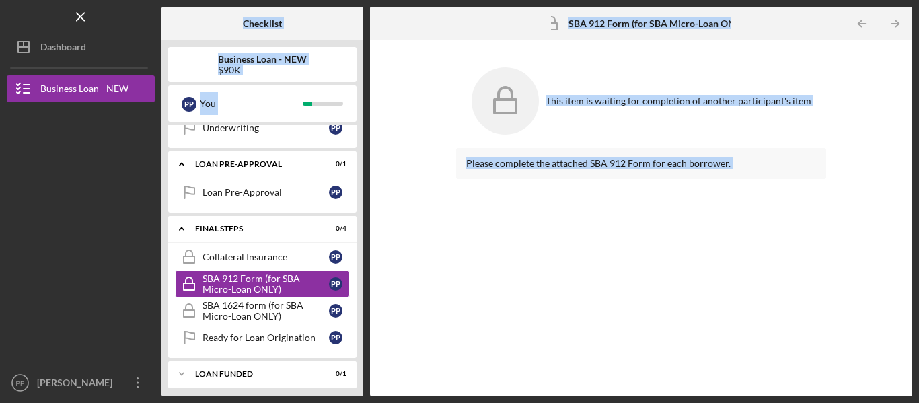
click at [886, 25] on icon "Icon/Table Pagination Arrow" at bounding box center [895, 24] width 30 height 30
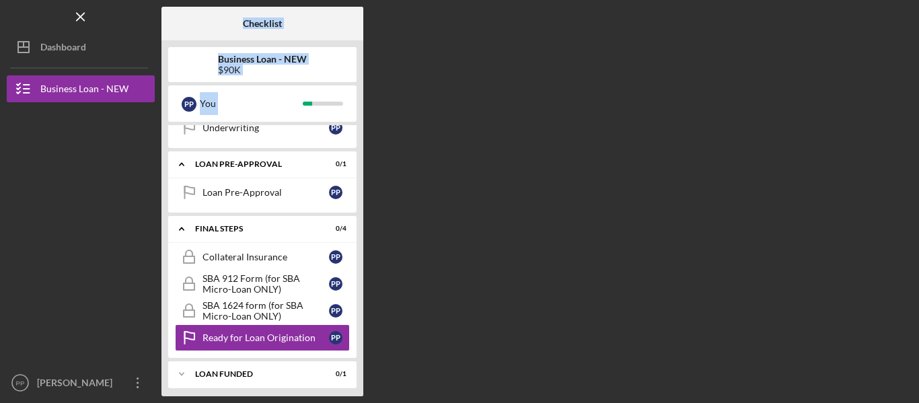
click at [886, 25] on div "Checklist Business Loan - NEW $90K P P You Icon/Expander INQUIRY INFORMATION 3 …" at bounding box center [536, 201] width 751 height 389
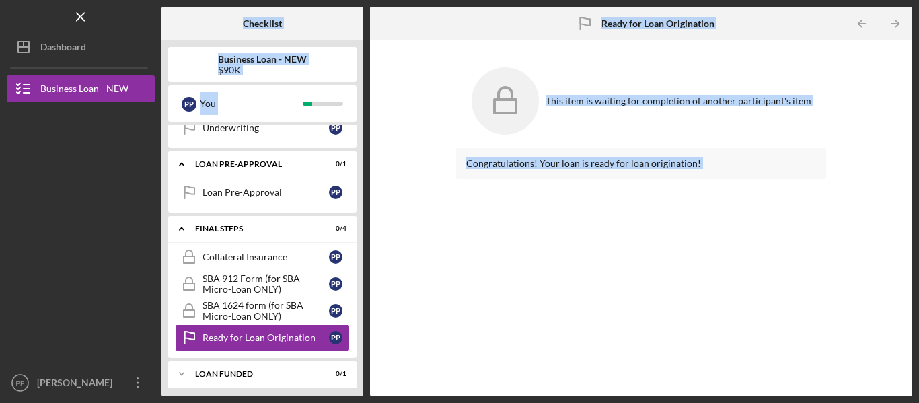
click at [886, 25] on icon "Icon/Table Pagination Arrow" at bounding box center [895, 24] width 30 height 30
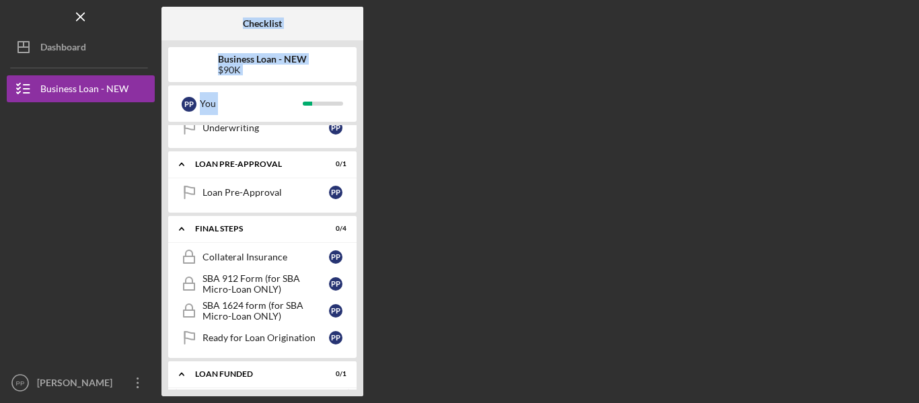
scroll to position [745, 0]
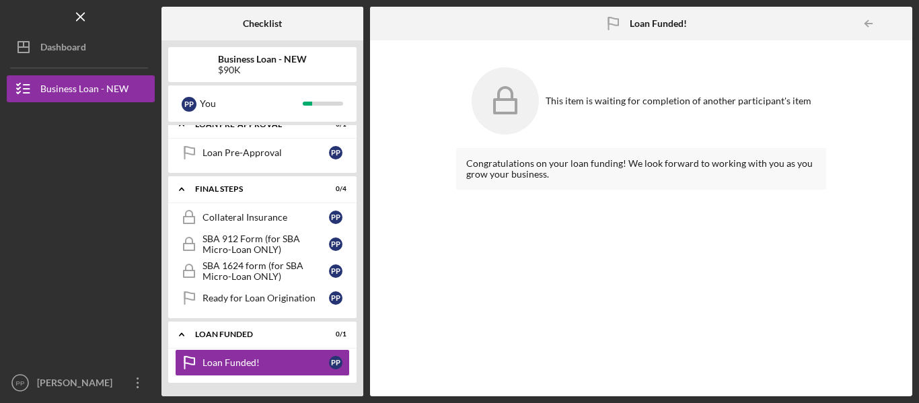
click at [886, 25] on div at bounding box center [898, 23] width 27 height 27
